Goal: Feedback & Contribution: Contribute content

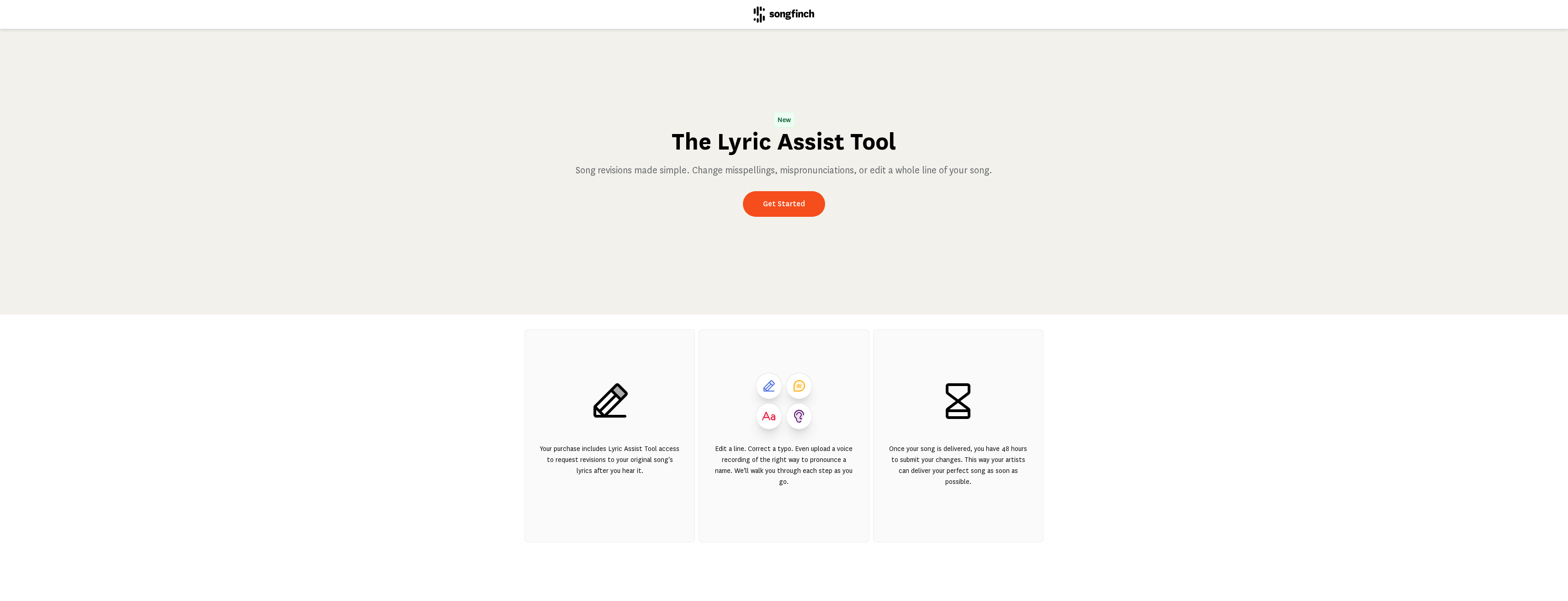
scroll to position [22, 0]
click at [766, 208] on link "Get Started" at bounding box center [784, 204] width 82 height 26
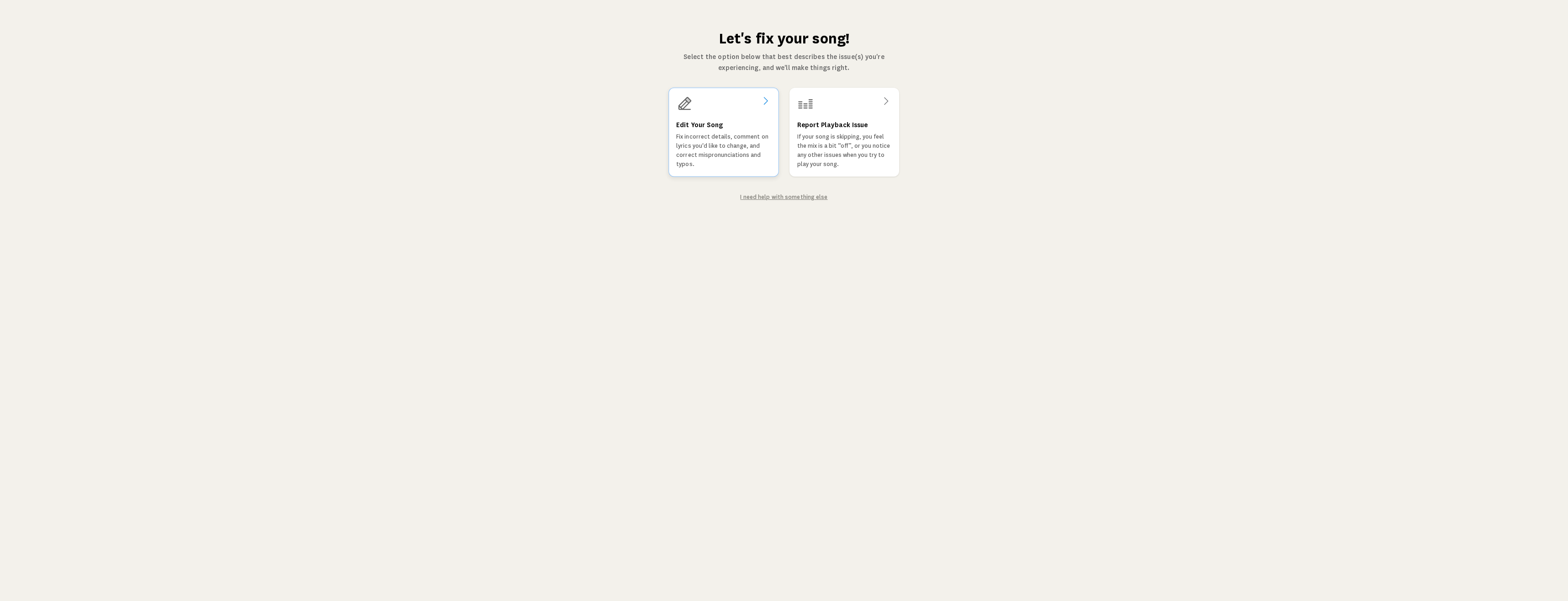
click at [750, 141] on p "Fix incorrect details, comment on lyrics you'd like to change, and correct misp…" at bounding box center [723, 150] width 94 height 36
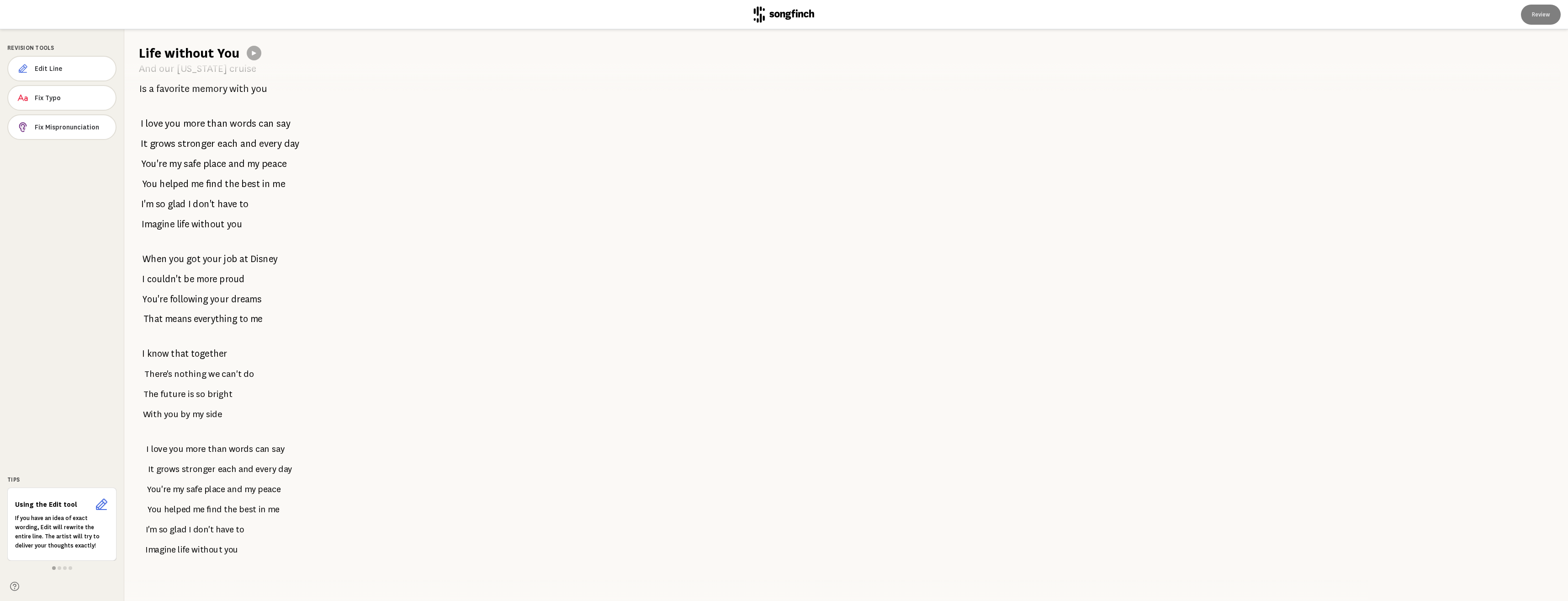
scroll to position [1154, 0]
click at [243, 537] on span "you" at bounding box center [237, 545] width 16 height 18
click at [68, 97] on span "Fix Typo" at bounding box center [71, 98] width 74 height 10
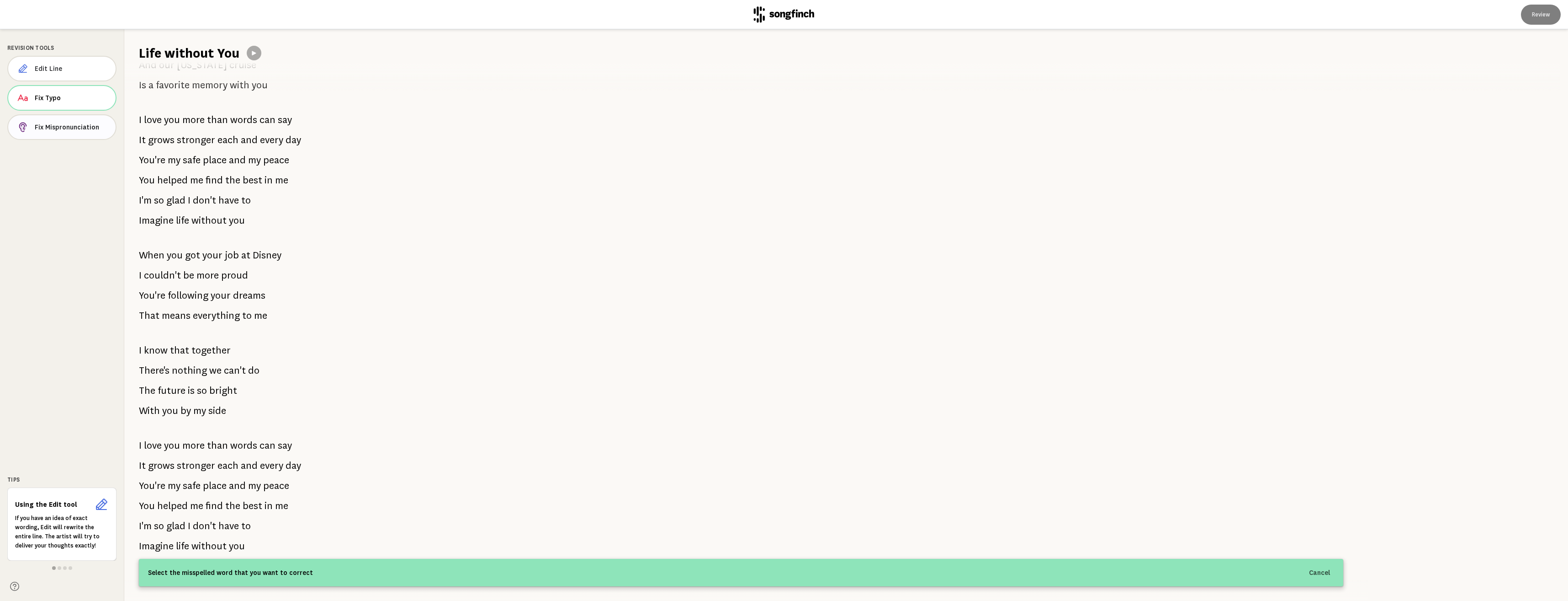
click at [62, 125] on span "Fix Mispronunciation" at bounding box center [71, 127] width 74 height 10
click at [55, 73] on span "Edit Line" at bounding box center [72, 69] width 73 height 10
click at [239, 539] on span "you" at bounding box center [238, 545] width 16 height 19
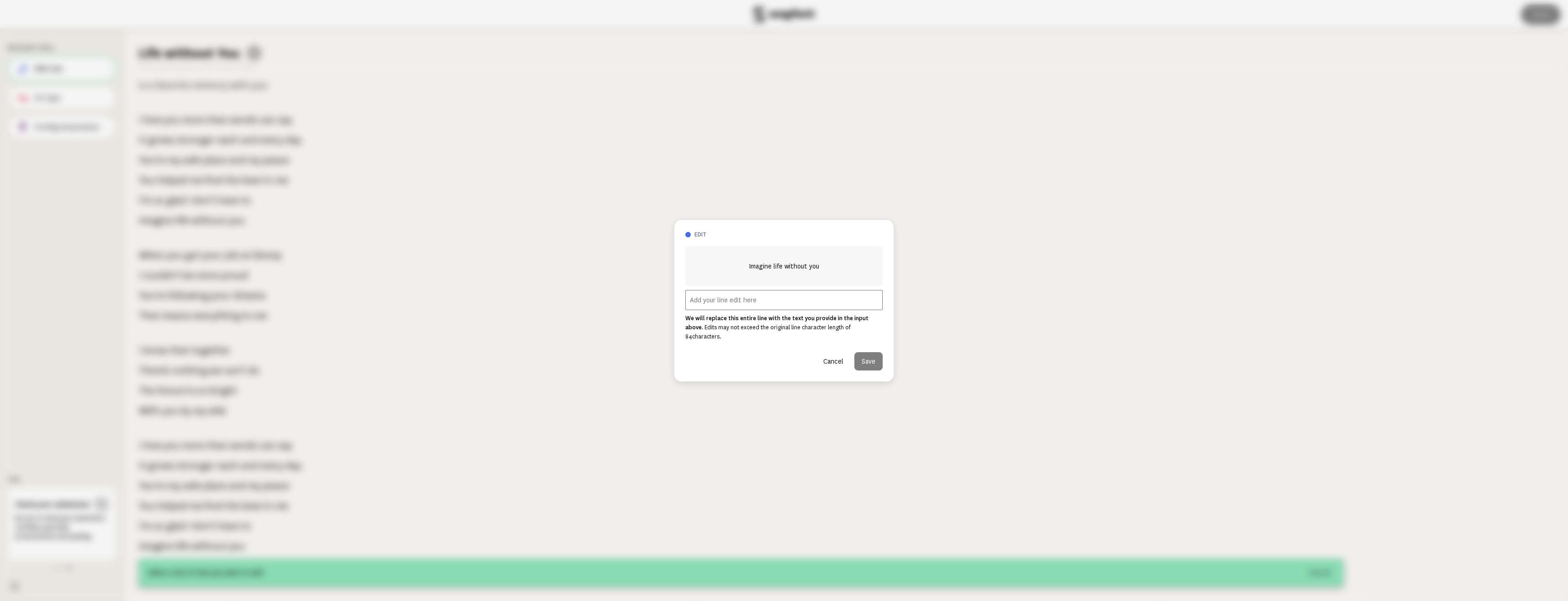
click at [752, 309] on input "text" at bounding box center [784, 299] width 198 height 20
type input "i"
type input "P"
type input "Perfect! only thing was hoping to"
click at [835, 357] on button "Cancel" at bounding box center [833, 361] width 35 height 18
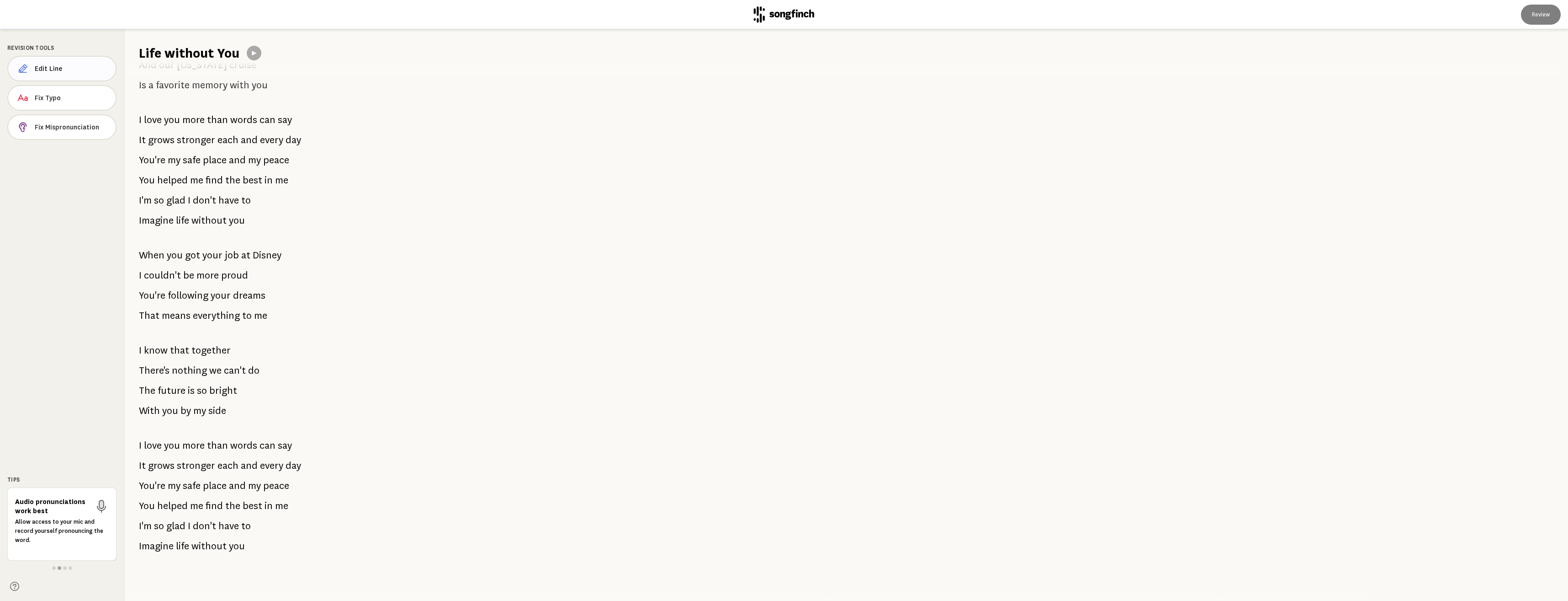
click at [64, 69] on span "Edit Line" at bounding box center [71, 69] width 74 height 10
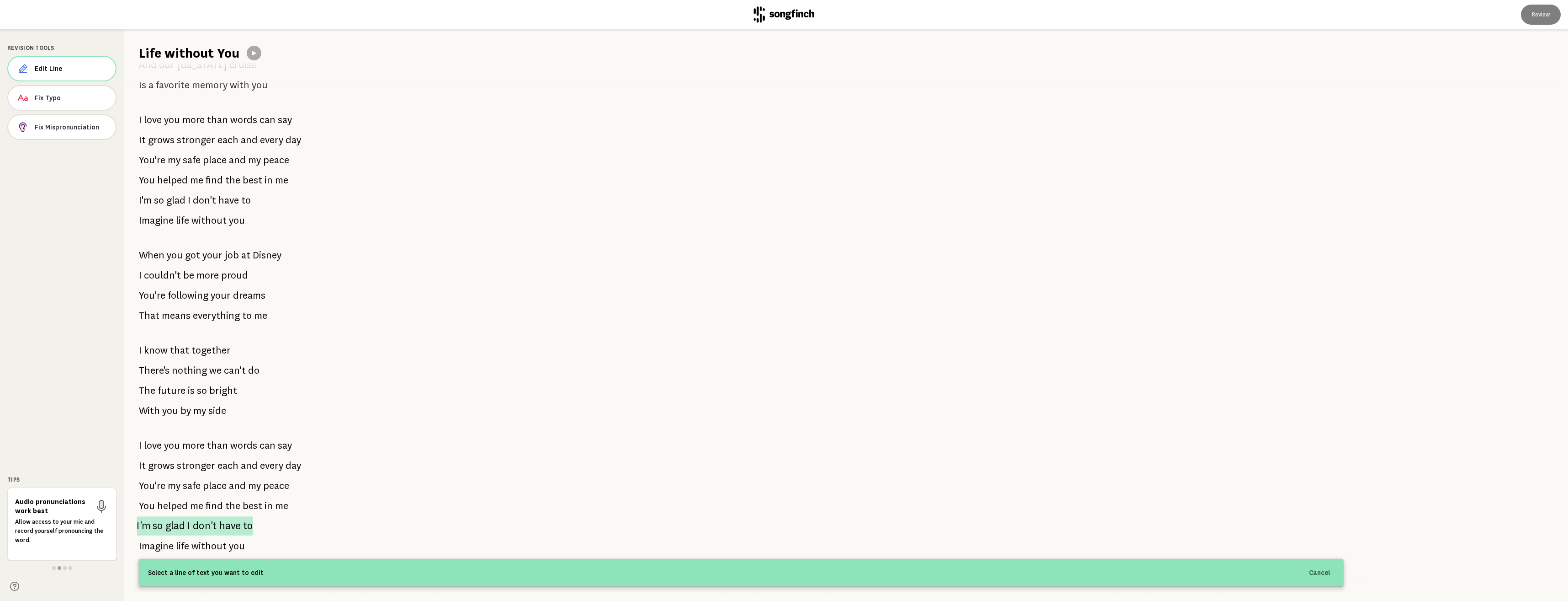
click at [249, 520] on span "to" at bounding box center [248, 526] width 10 height 19
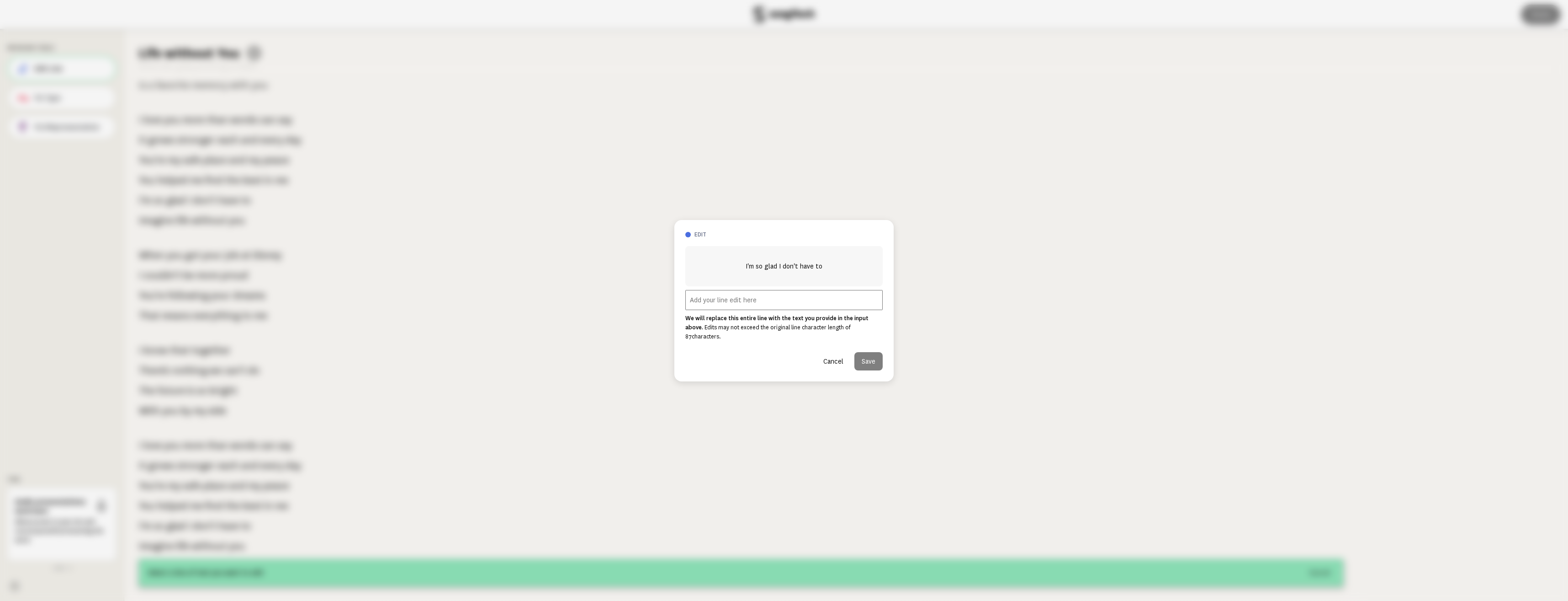
click at [712, 307] on input "text" at bounding box center [784, 299] width 198 height 20
drag, startPoint x: 769, startPoint y: 298, endPoint x: 674, endPoint y: 300, distance: 95.0
click at [674, 300] on div "edit I'm so glad I don't have to Song is amazing! Was hoping instead of fading …" at bounding box center [784, 301] width 219 height 161
click at [778, 305] on input "Song is amazing! Was hoping instead of fading out, after the last line Imagine …" at bounding box center [784, 299] width 198 height 20
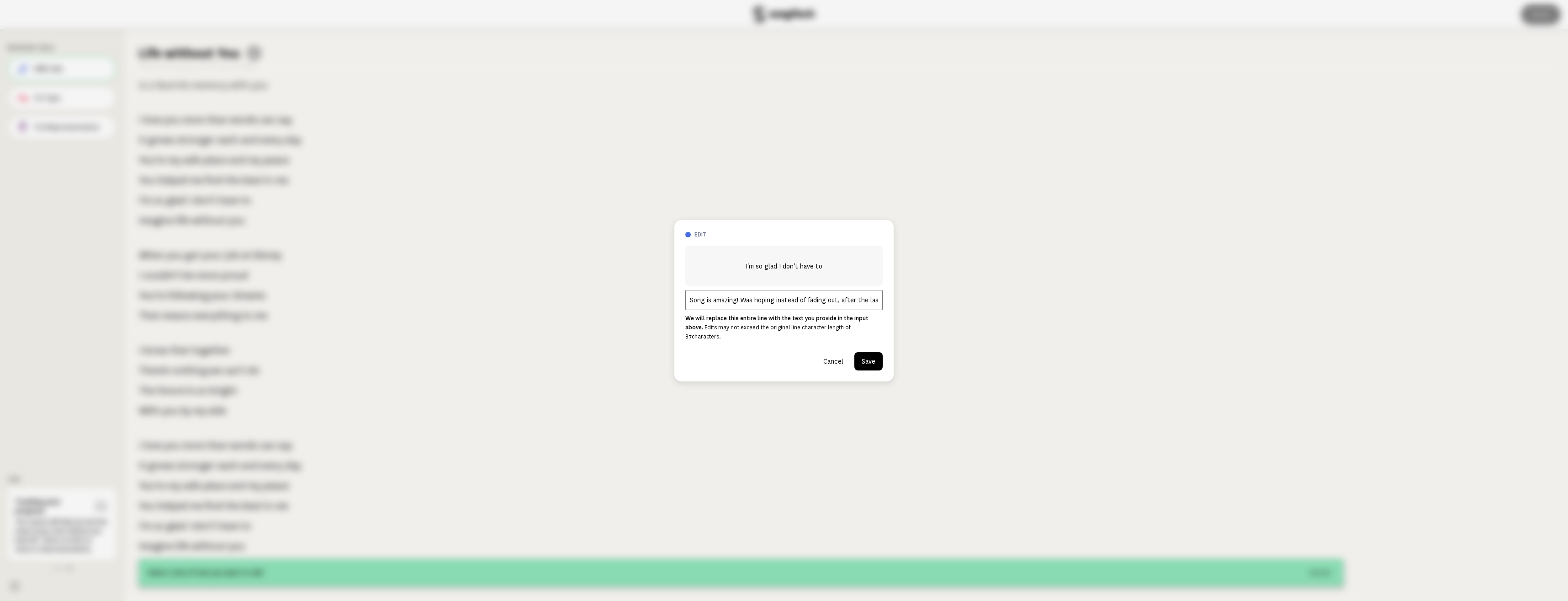
drag, startPoint x: 775, startPoint y: 304, endPoint x: 693, endPoint y: 304, distance: 82.0
click at [693, 304] on input "Song is amazing! Was hoping instead of fading out, after the last line Imagine …" at bounding box center [784, 299] width 198 height 20
click at [805, 305] on input "instead of fading out, after the last line Imagine Life" at bounding box center [784, 299] width 198 height 20
click at [860, 304] on input "instead of fading out, after the last line "Imagine Life" at bounding box center [784, 299] width 198 height 20
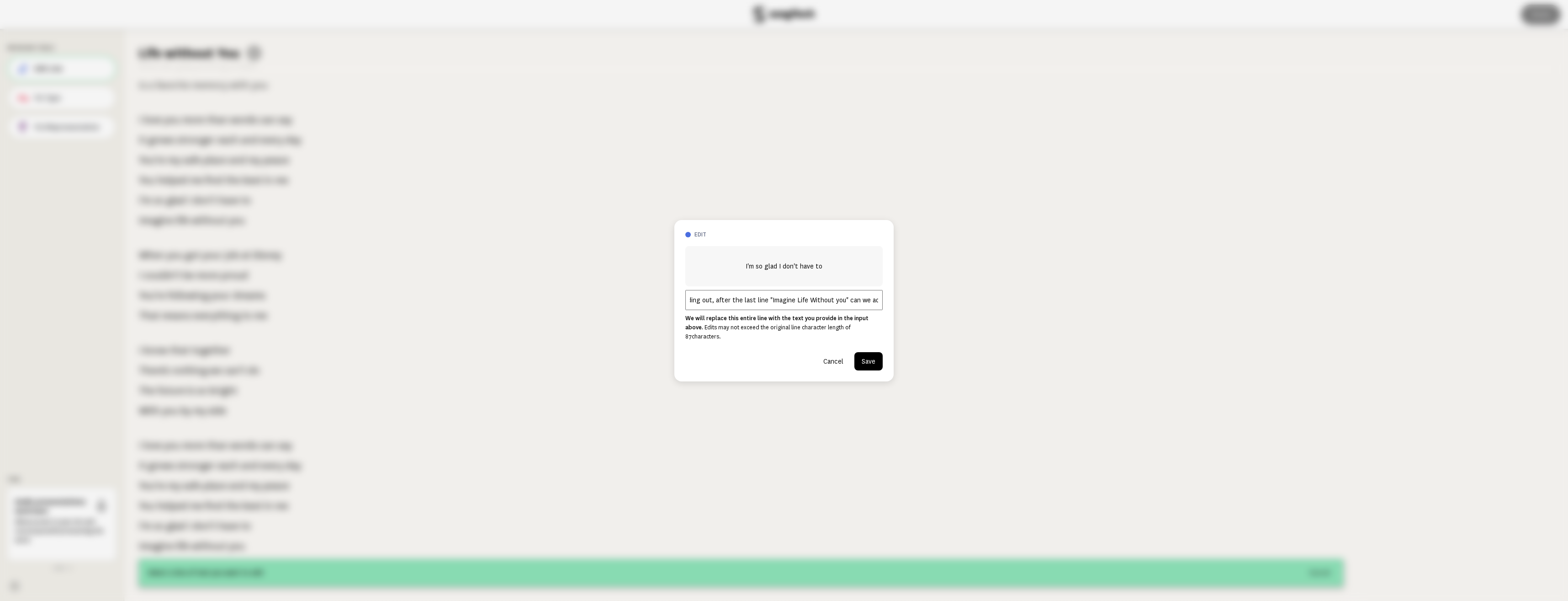
type input "instead of fading out, after the last line "Imagine Life Without you" can we add"
click at [865, 359] on button "Save" at bounding box center [869, 361] width 29 height 18
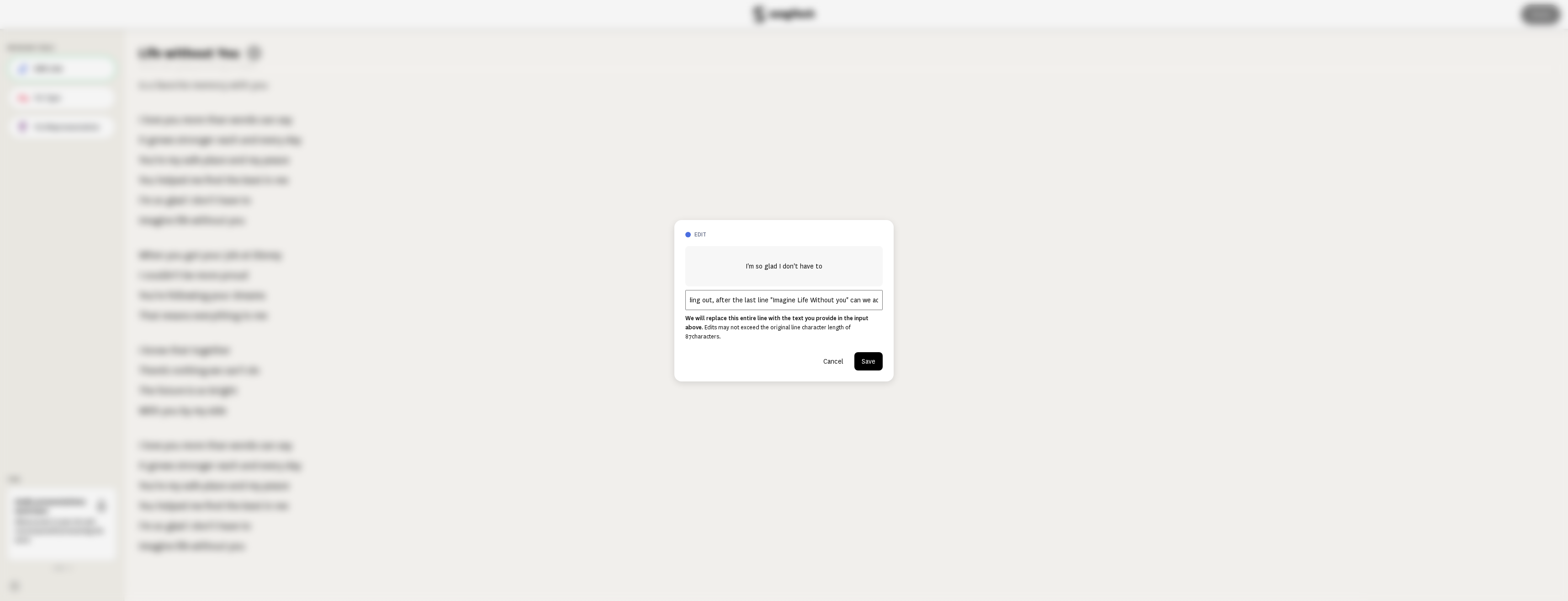
scroll to position [0, 0]
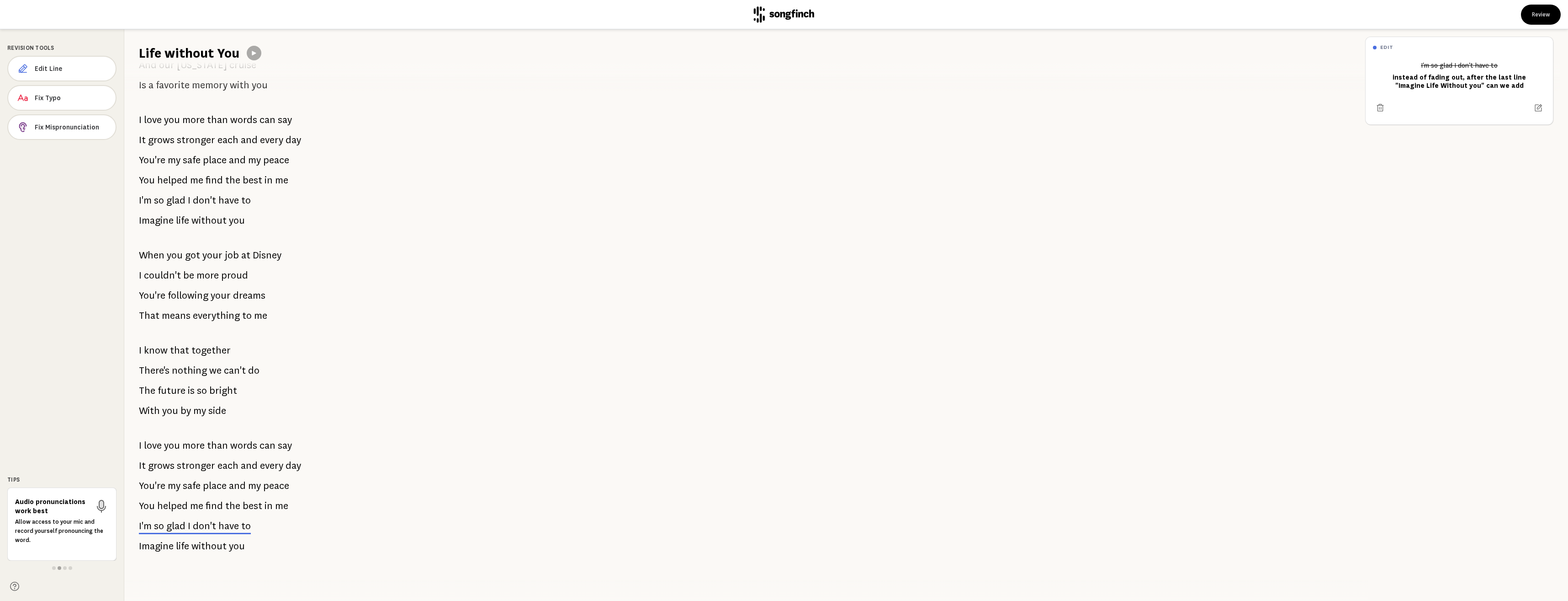
click at [216, 522] on p "I'm so glad I don't have to" at bounding box center [194, 526] width 112 height 18
click at [223, 537] on span "without" at bounding box center [209, 545] width 36 height 18
click at [222, 541] on span "without" at bounding box center [209, 545] width 36 height 18
click at [55, 73] on button "Edit Line" at bounding box center [62, 69] width 109 height 26
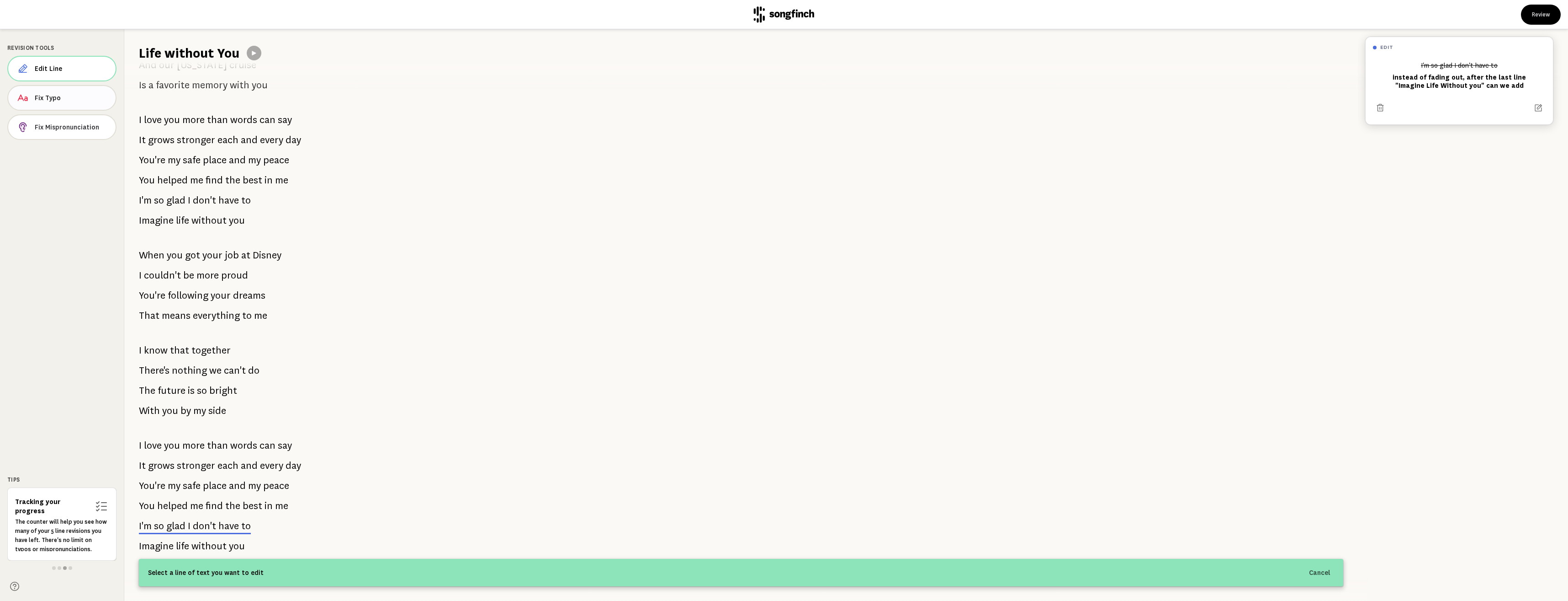
click at [60, 106] on button "Fix Typo" at bounding box center [62, 98] width 109 height 26
click at [237, 540] on span "you" at bounding box center [237, 545] width 17 height 19
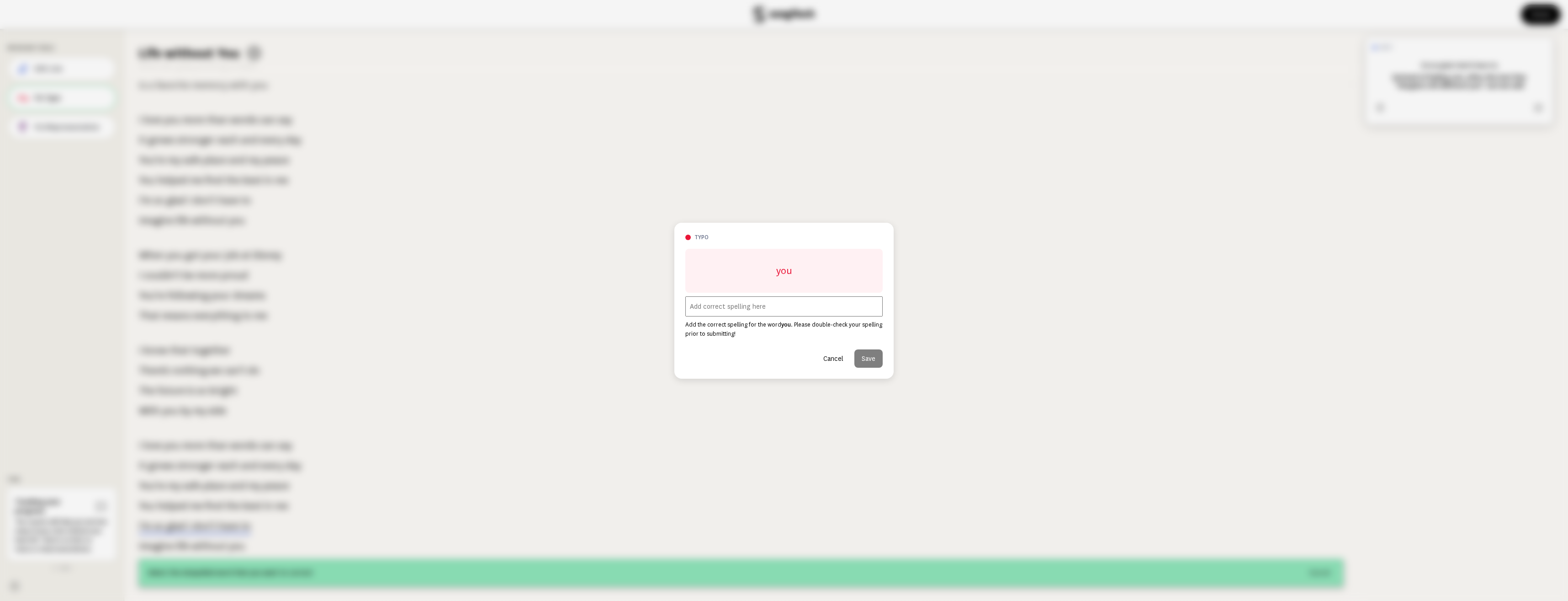
click at [781, 301] on input "text" at bounding box center [784, 306] width 198 height 20
paste input "sddddddddsdd"
paste input "text"
type input "sddddddddsdddsddddddddsdd"
click at [830, 357] on button "Cancel" at bounding box center [833, 358] width 35 height 18
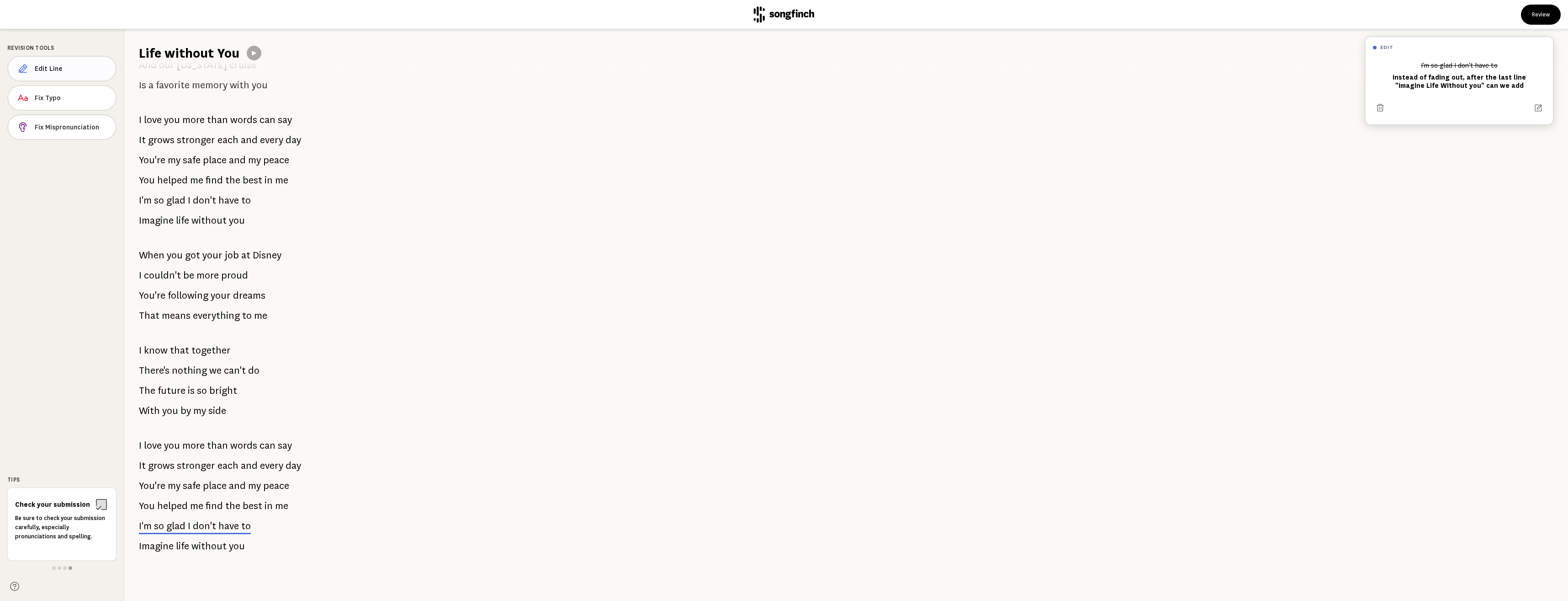
click at [66, 66] on span "Edit Line" at bounding box center [71, 69] width 74 height 10
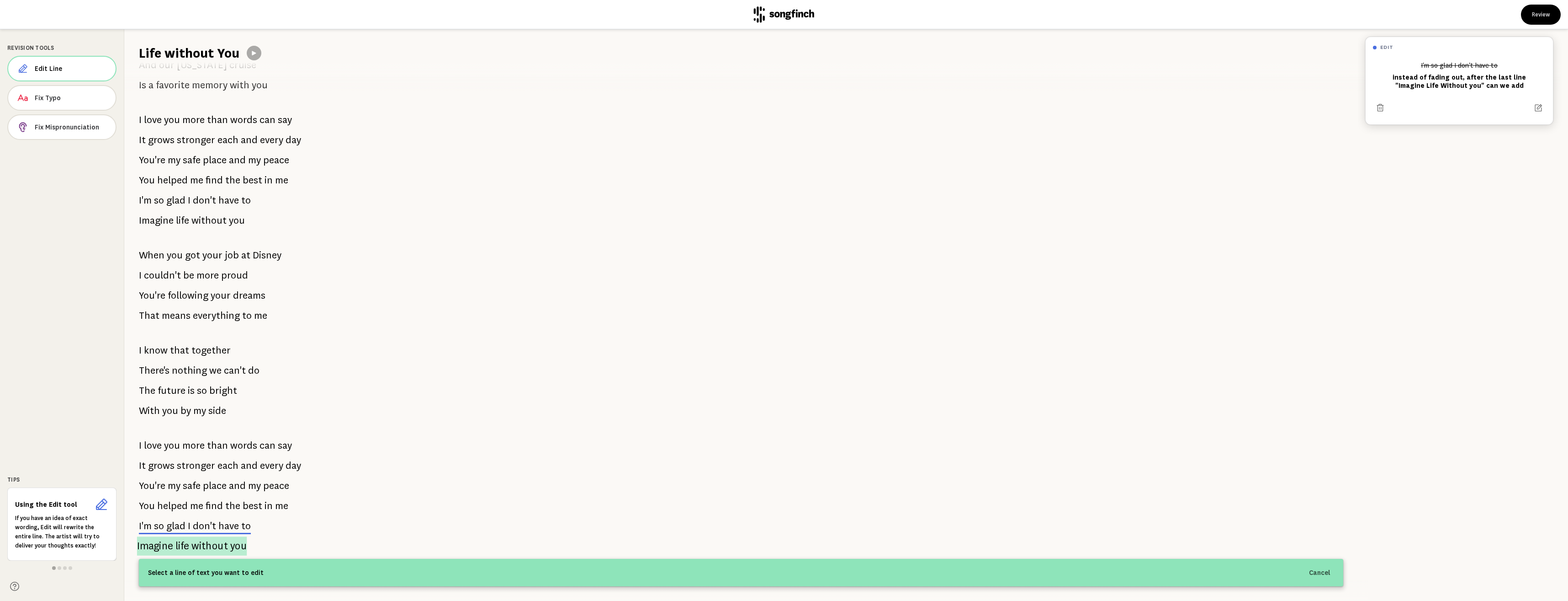
click at [242, 540] on span "you" at bounding box center [238, 545] width 16 height 19
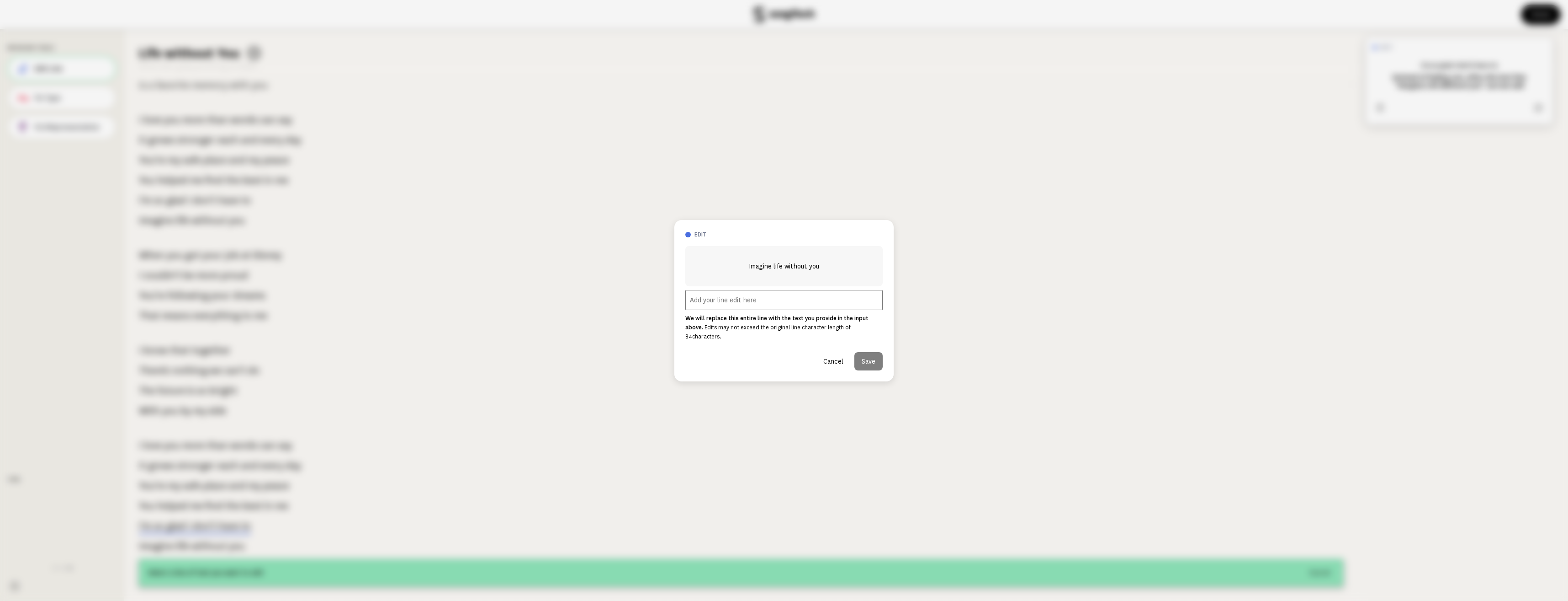
drag, startPoint x: 833, startPoint y: 357, endPoint x: 801, endPoint y: 353, distance: 32.2
click at [833, 357] on button "Cancel" at bounding box center [833, 361] width 35 height 18
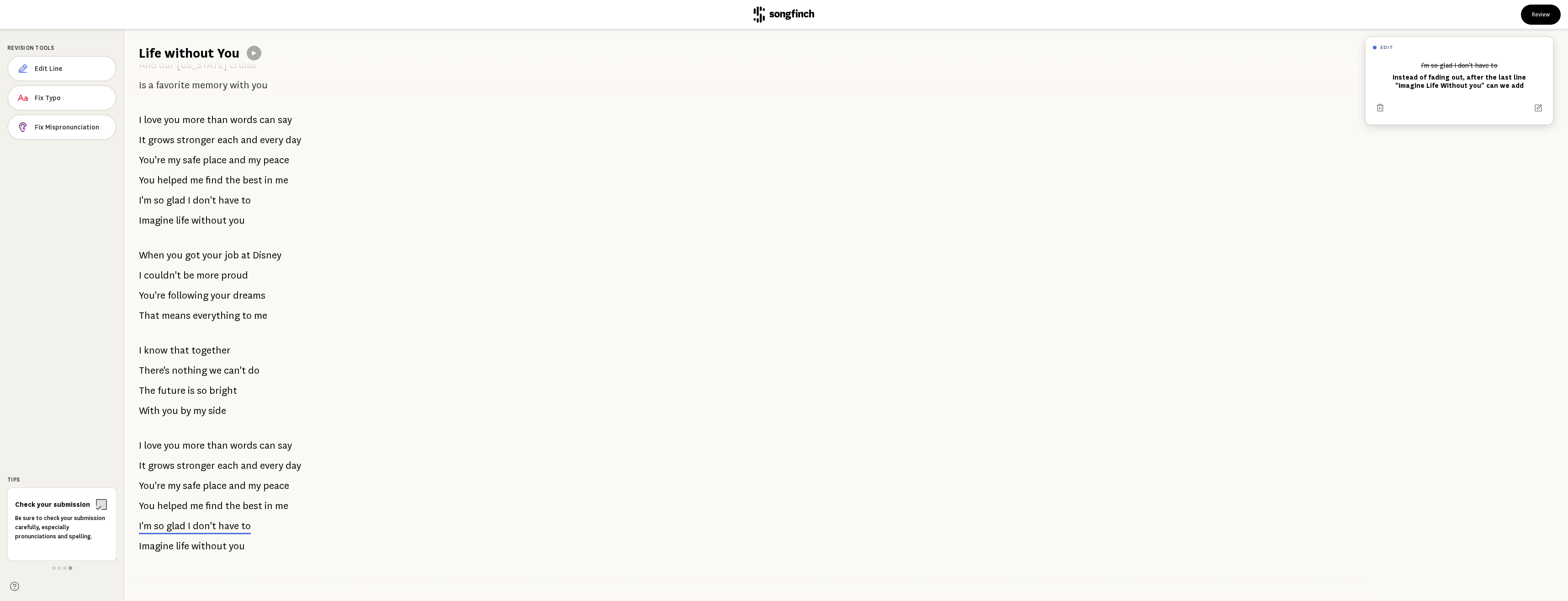
click at [219, 539] on span "without" at bounding box center [209, 545] width 36 height 18
click at [48, 72] on span "Edit Line" at bounding box center [71, 69] width 73 height 10
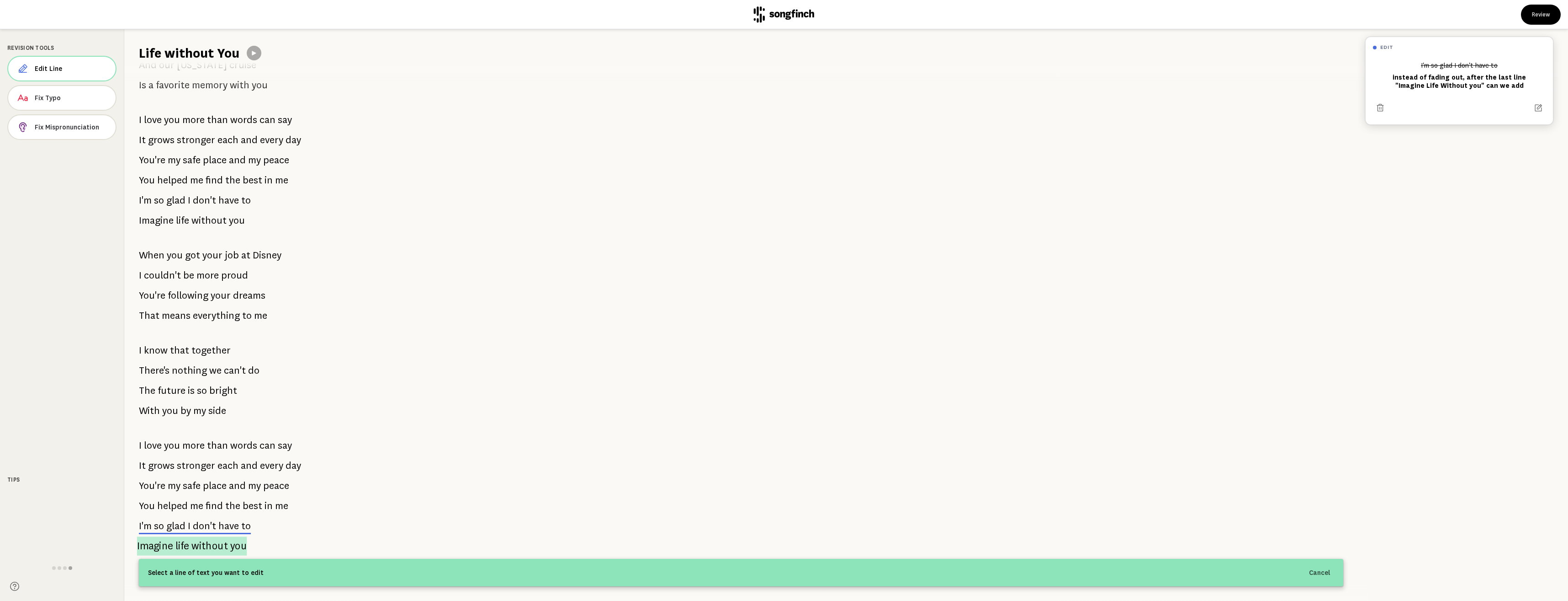
click at [216, 538] on span "without" at bounding box center [210, 545] width 36 height 19
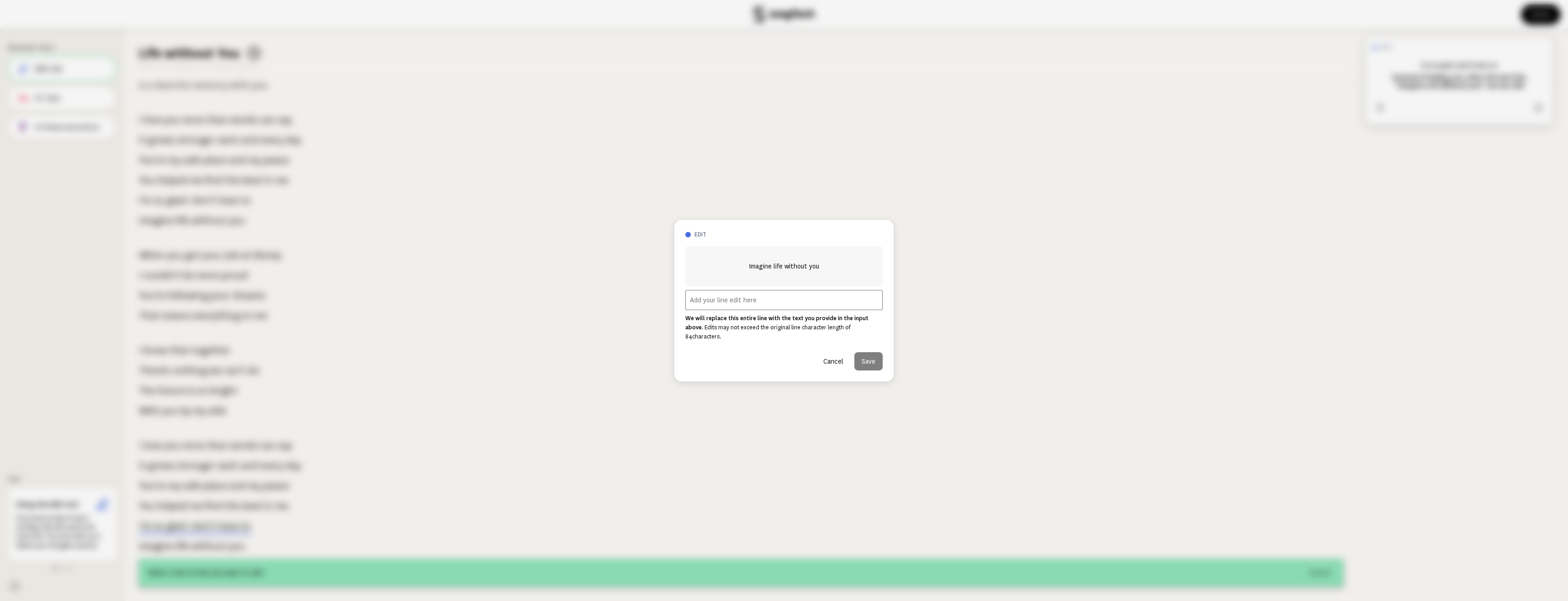
click at [788, 315] on div "Imagine life without you We will replace this entire line with the text you pro…" at bounding box center [784, 308] width 198 height 124
click at [788, 307] on input "text" at bounding box center [784, 299] width 198 height 20
type input "another Imagine life without you after a few seconds and then do a guita"
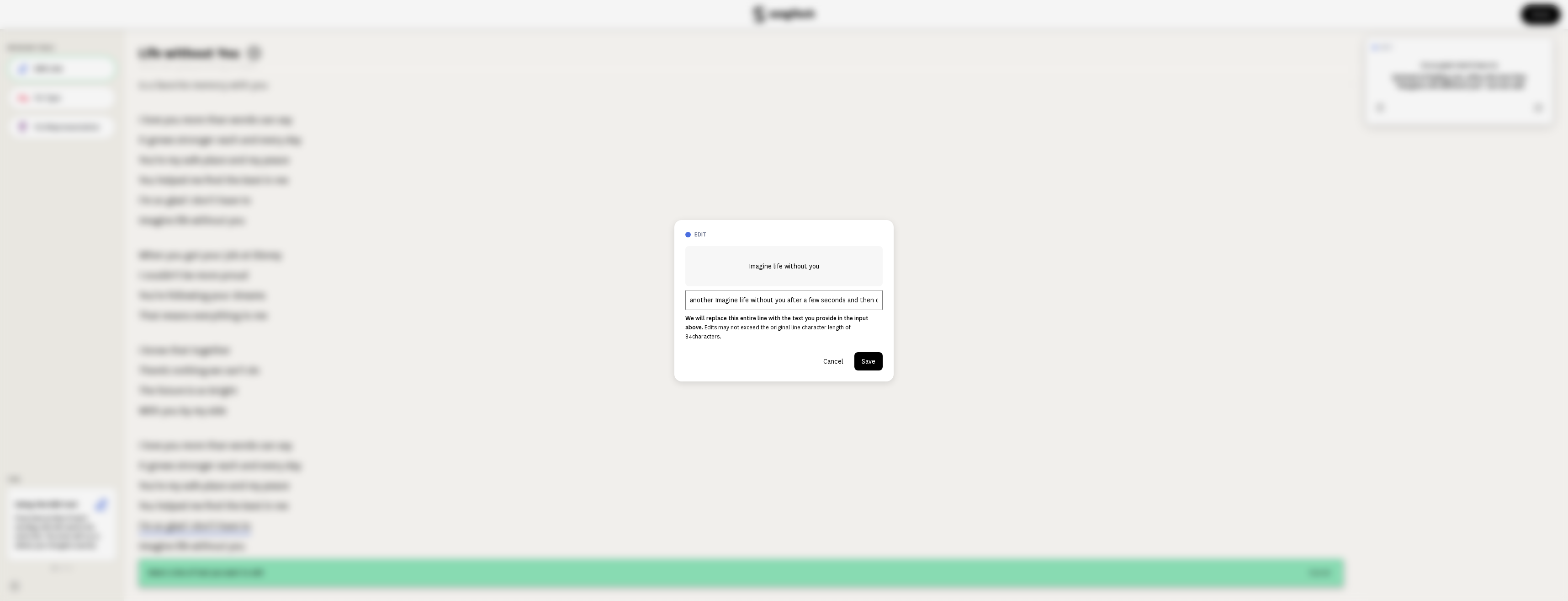
click at [826, 358] on button "Cancel" at bounding box center [833, 361] width 35 height 18
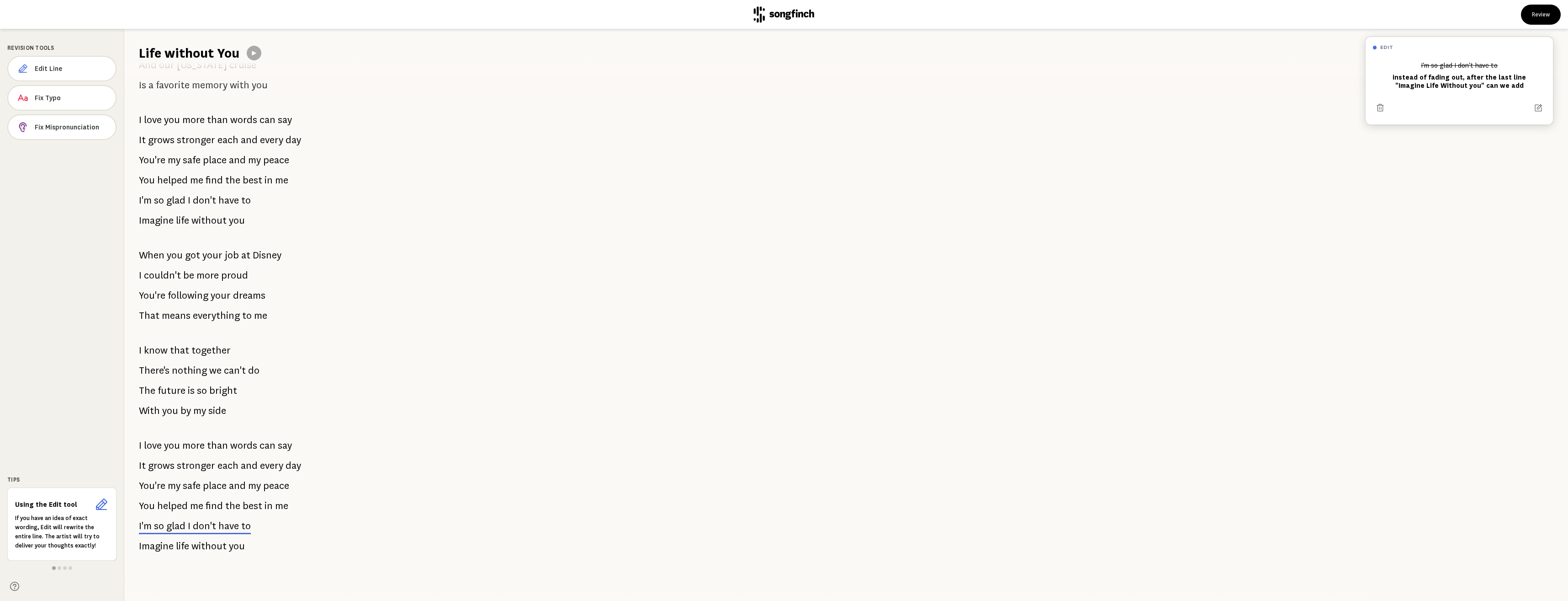
click at [239, 518] on p "I'm so glad I don't have to" at bounding box center [194, 526] width 112 height 18
click at [1533, 108] on icon at bounding box center [1538, 108] width 10 height 10
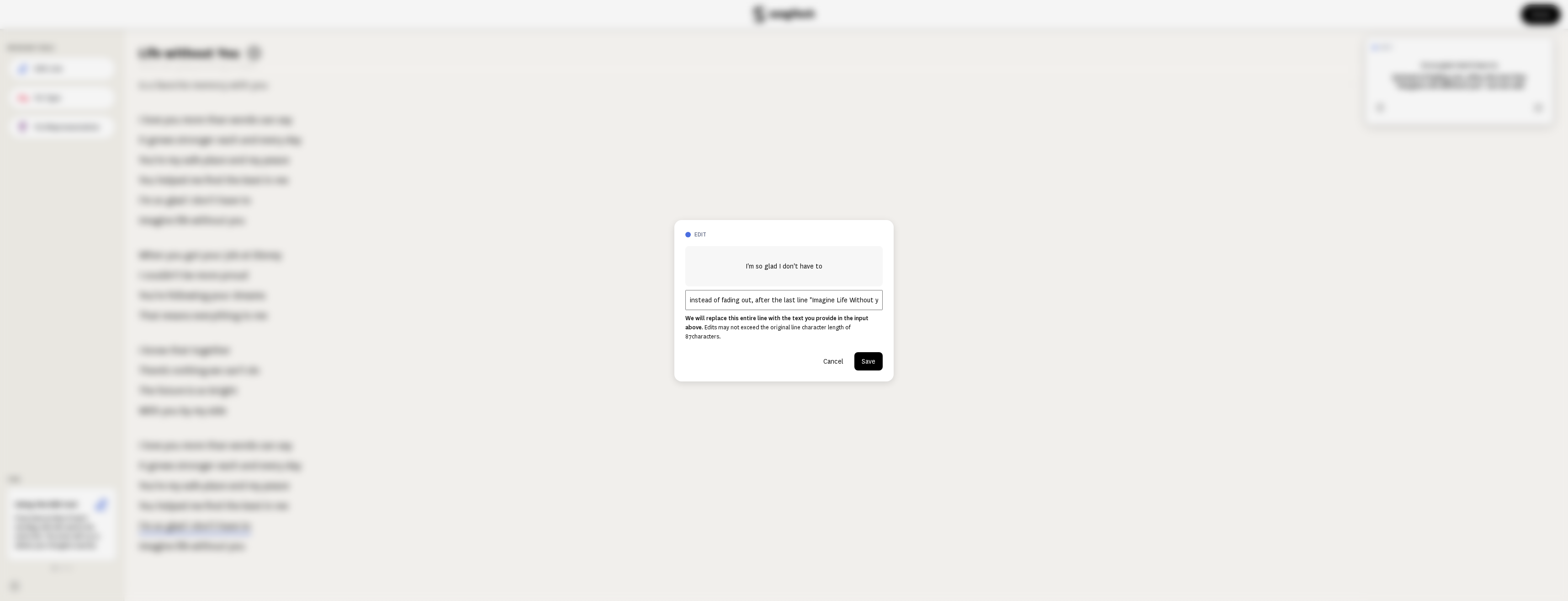
scroll to position [0, 39]
drag, startPoint x: 754, startPoint y: 306, endPoint x: 894, endPoint y: 308, distance: 140.0
click at [894, 308] on div "edit I'm so glad I don't have to instead of fading out, after the last line "Im…" at bounding box center [784, 300] width 1568 height 601
type input "instead of fading out, at 5:"
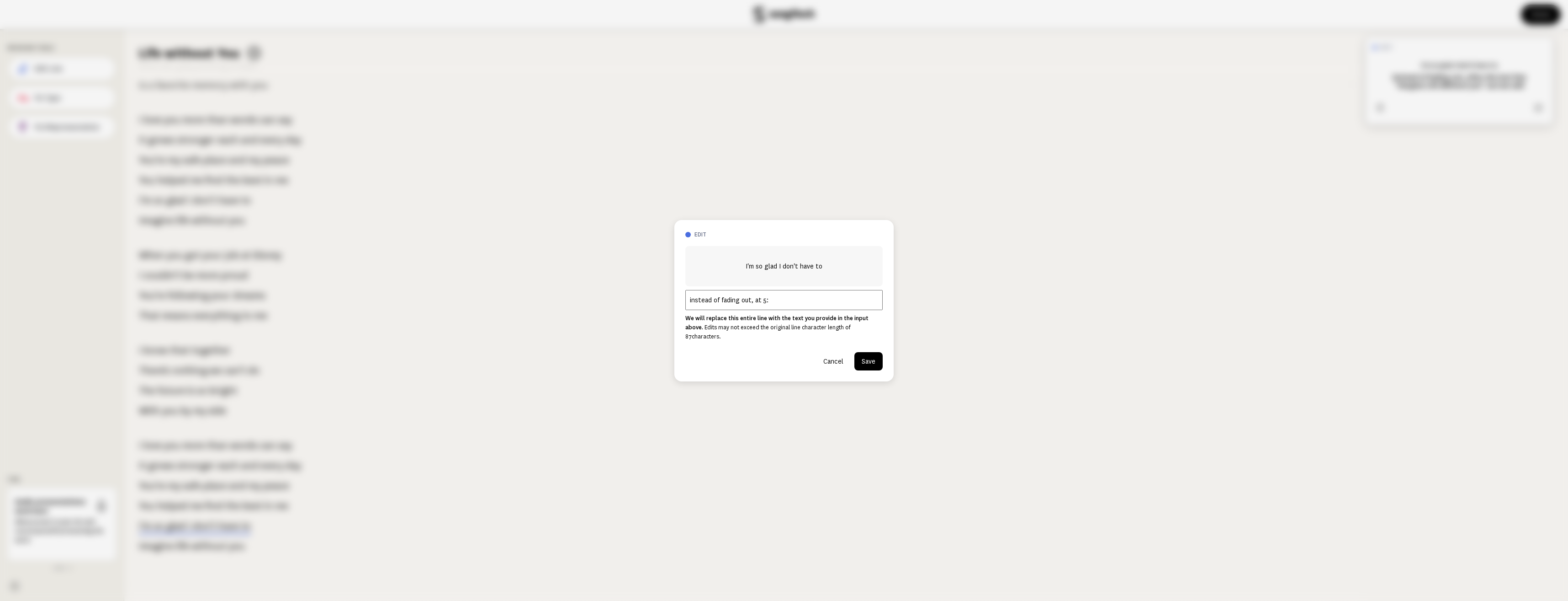
click at [838, 357] on button "Cancel" at bounding box center [833, 361] width 35 height 18
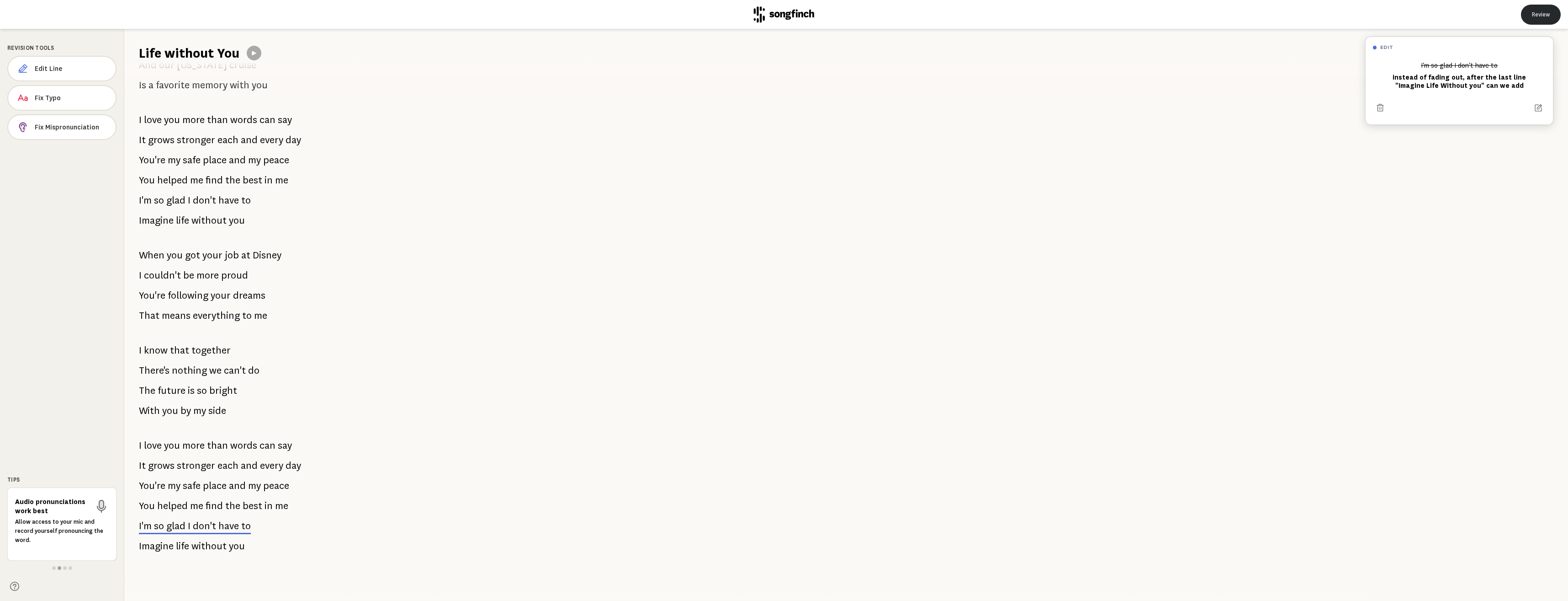
click at [1539, 16] on button "Review" at bounding box center [1541, 14] width 40 height 20
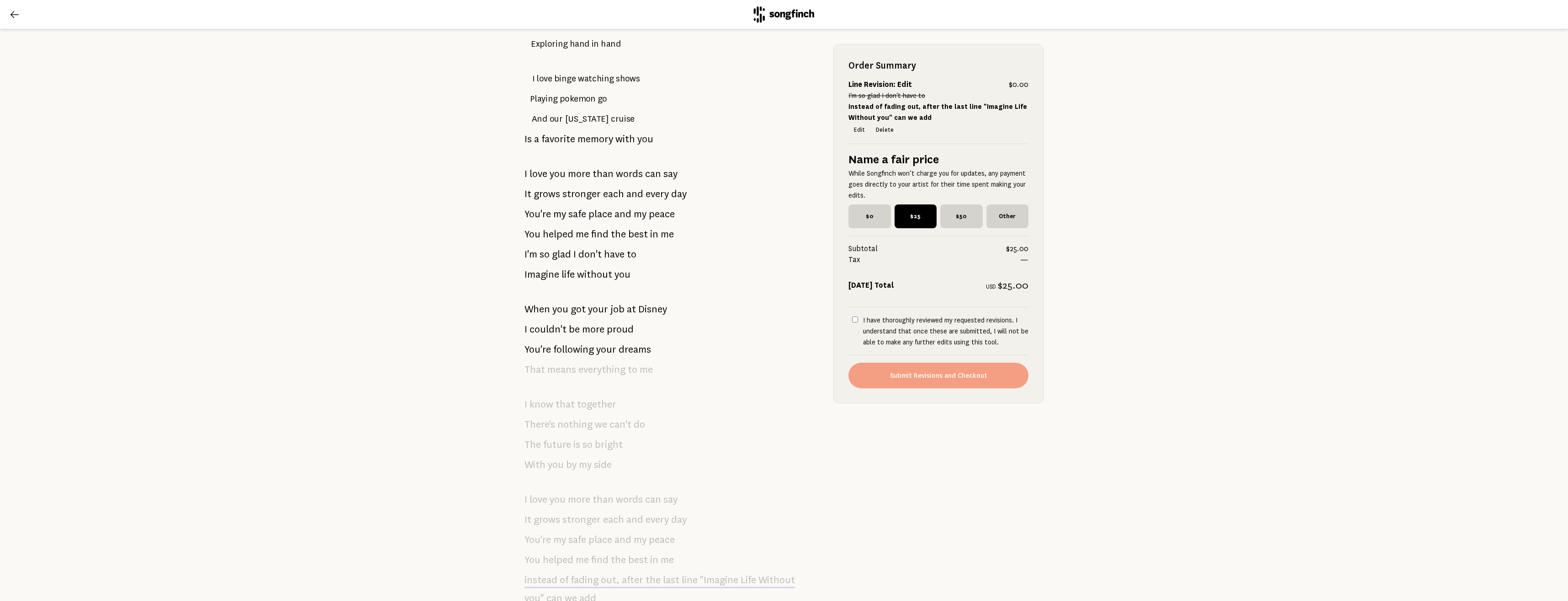
scroll to position [934, 0]
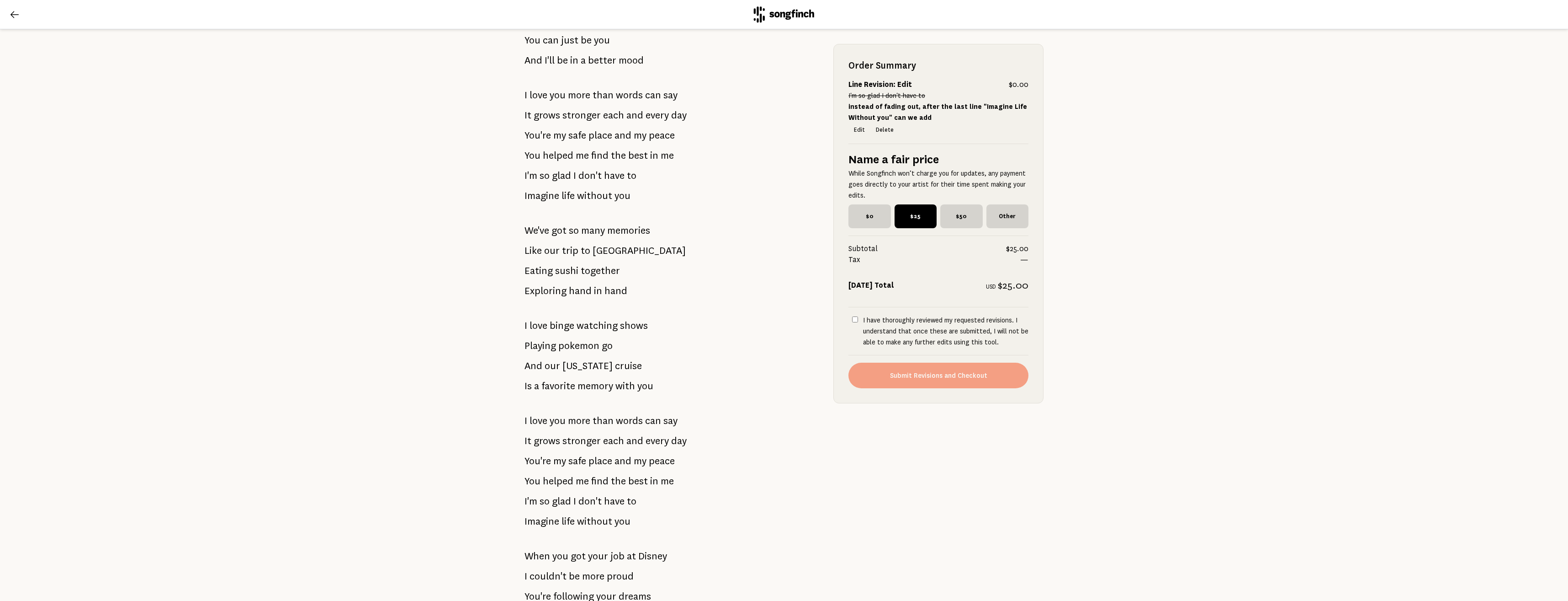
click at [16, 14] on icon at bounding box center [15, 15] width 11 height 11
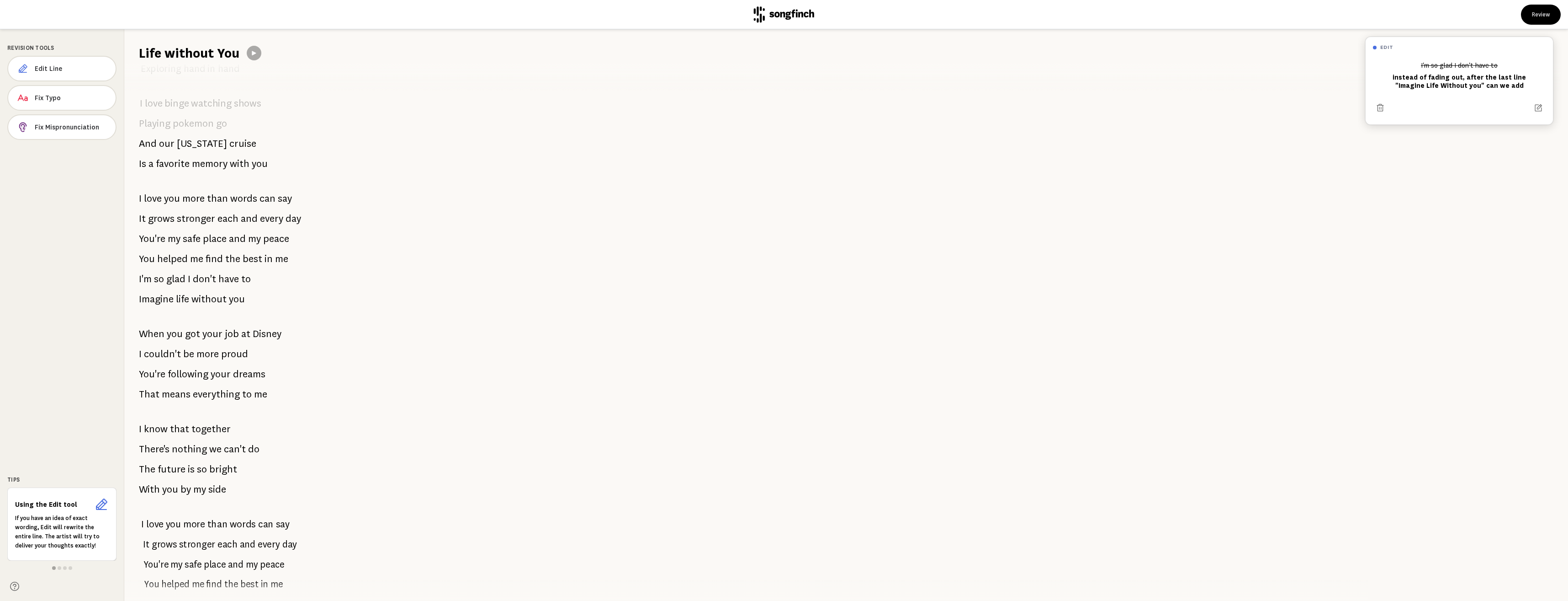
scroll to position [1154, 0]
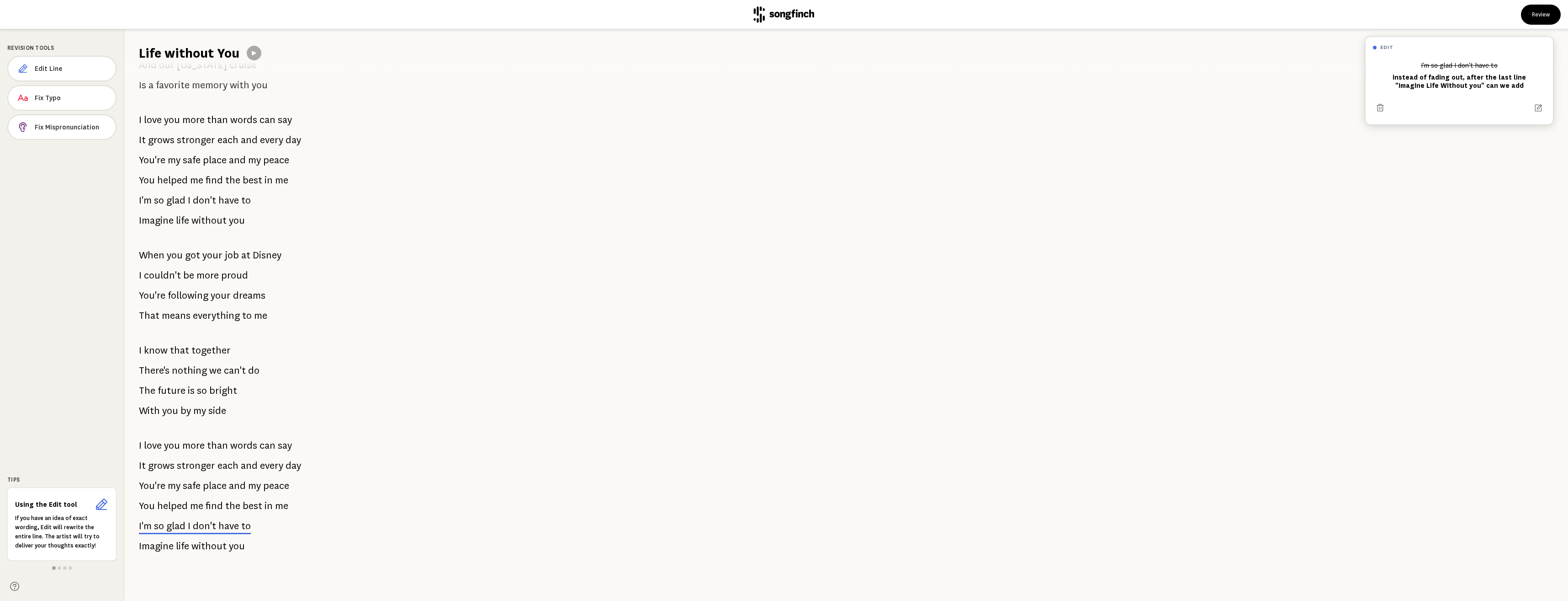
click at [225, 520] on span "have" at bounding box center [229, 526] width 21 height 11
click at [1375, 109] on button at bounding box center [1380, 108] width 15 height 15
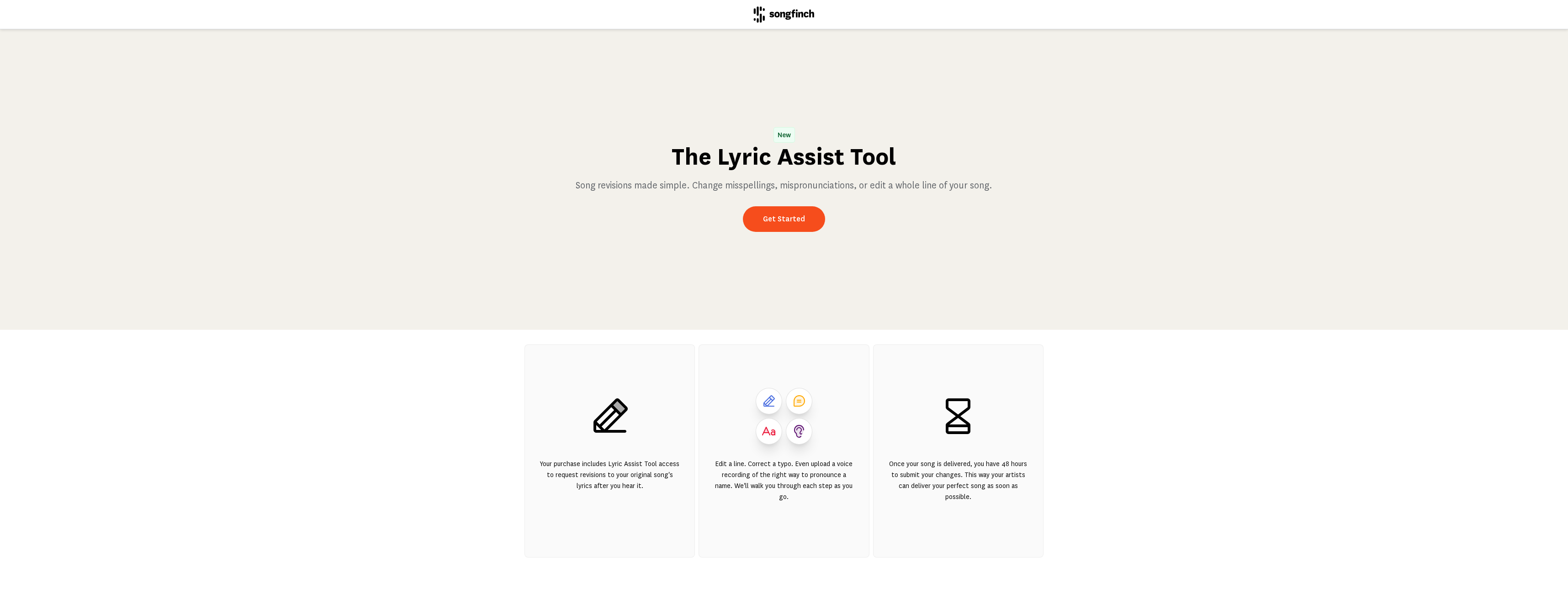
click at [756, 234] on div "New The Lyric Assist Tool Song revisions made simple. Change misspellings, misp…" at bounding box center [784, 180] width 1568 height 300
click at [758, 225] on link "Get Started" at bounding box center [784, 219] width 82 height 26
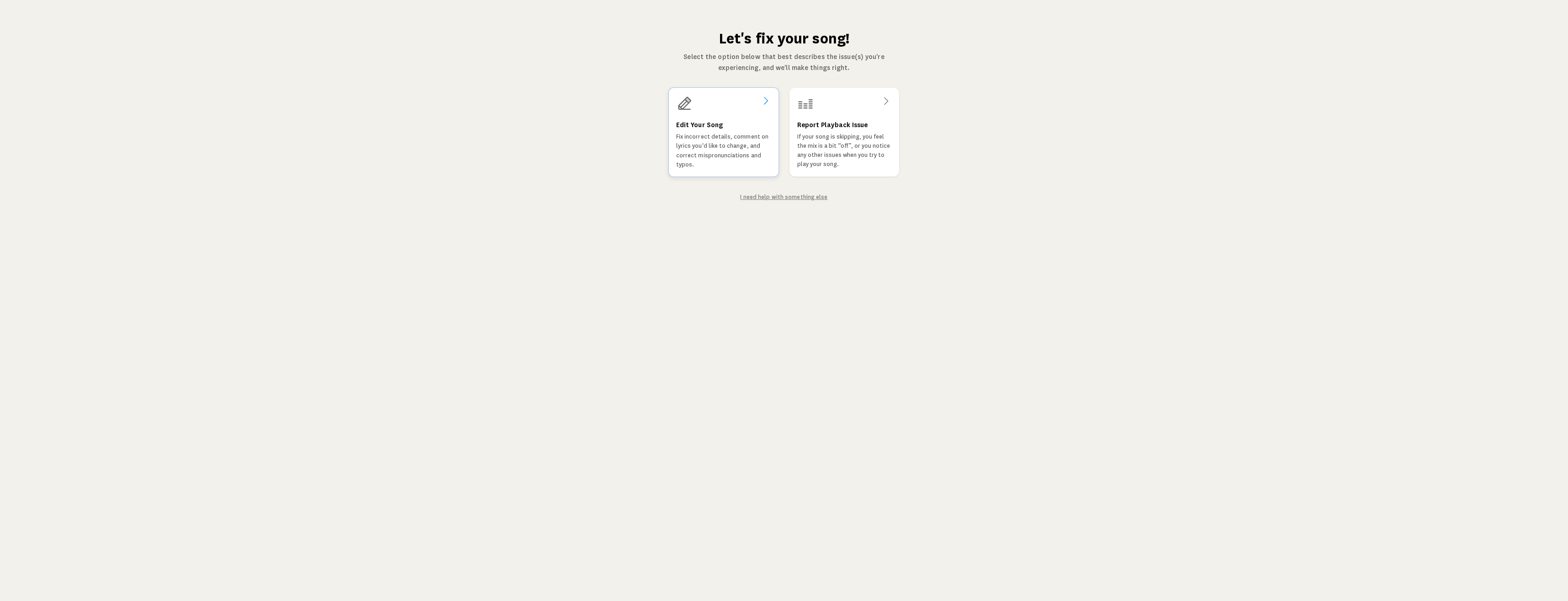
click at [693, 147] on p "Fix incorrect details, comment on lyrics you'd like to change, and correct misp…" at bounding box center [724, 150] width 95 height 37
